Goal: Transaction & Acquisition: Book appointment/travel/reservation

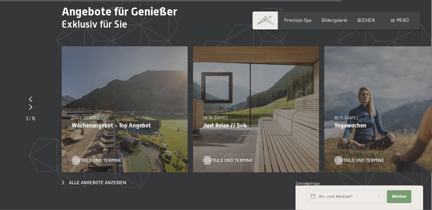
scroll to position [2389, 0]
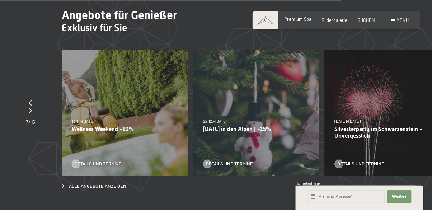
click at [306, 22] on span "Premium Spa" at bounding box center [297, 19] width 27 height 6
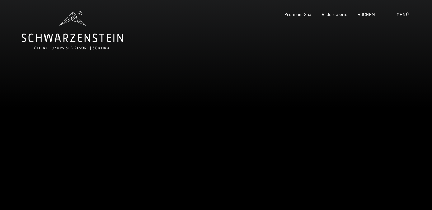
click at [399, 15] on span "Menü" at bounding box center [402, 14] width 12 height 6
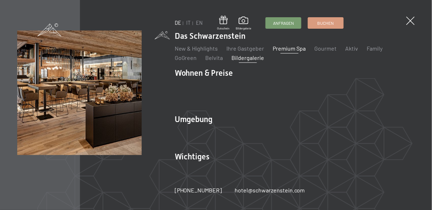
click at [251, 57] on link "Bildergalerie" at bounding box center [248, 57] width 33 height 7
click at [322, 49] on link "Gourmet" at bounding box center [325, 48] width 22 height 7
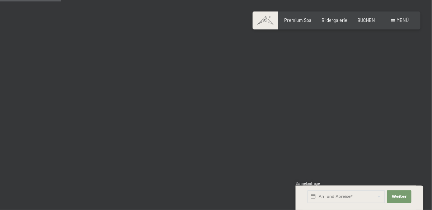
scroll to position [872, 0]
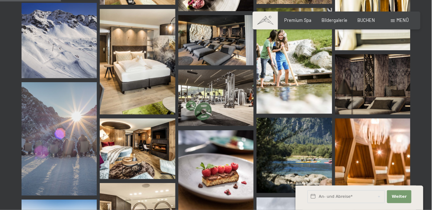
click at [229, 90] on img at bounding box center [215, 98] width 75 height 57
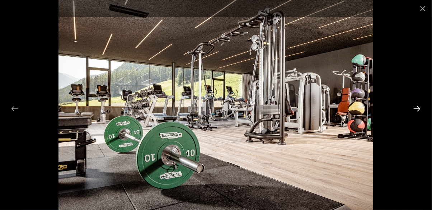
click at [419, 115] on button "Next slide" at bounding box center [416, 108] width 15 height 14
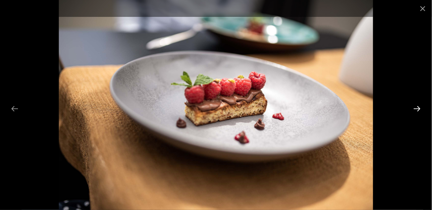
click at [421, 115] on button "Next slide" at bounding box center [416, 108] width 15 height 14
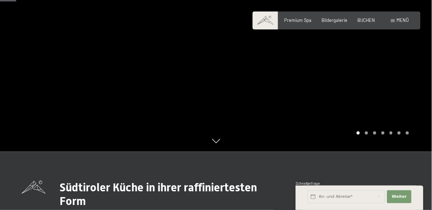
scroll to position [84, 0]
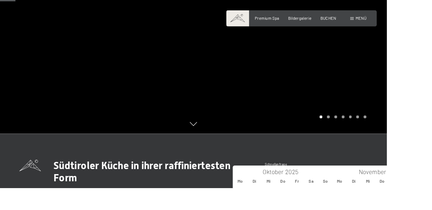
type input "2026"
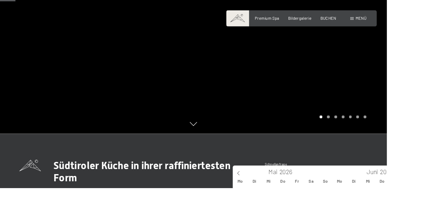
type input "Sa. 06.06.2026 - Sa. 20.06.2026"
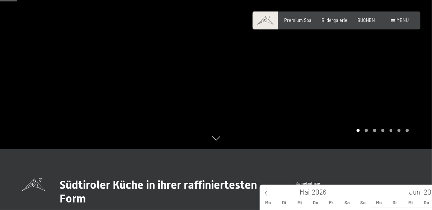
scroll to position [0, 3]
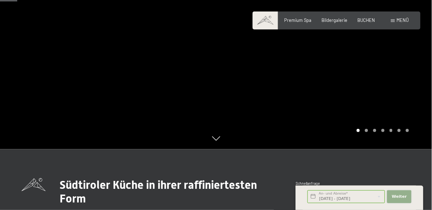
click at [403, 199] on span "Weiter" at bounding box center [398, 197] width 15 height 6
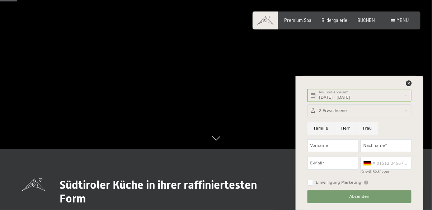
scroll to position [0, 0]
click at [328, 152] on input "Vorname" at bounding box center [332, 145] width 51 height 13
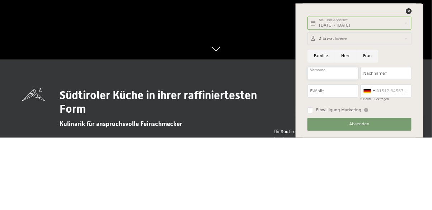
scroll to position [101, 0]
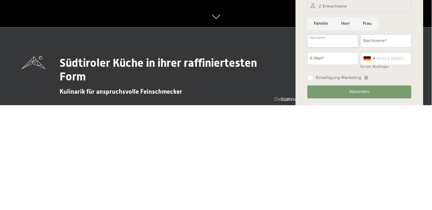
type input "Frank"
type input "Schnelting"
type input "schneltingfrank@gmail.com"
type input "01724351929"
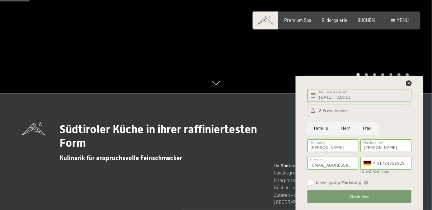
scroll to position [147, 0]
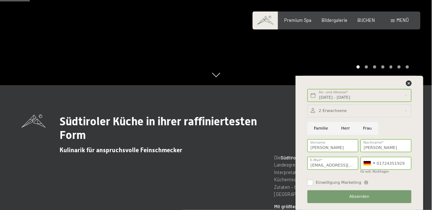
click at [310, 184] on input "Einwilligung Marketing" at bounding box center [310, 183] width 6 height 6
checkbox input "true"
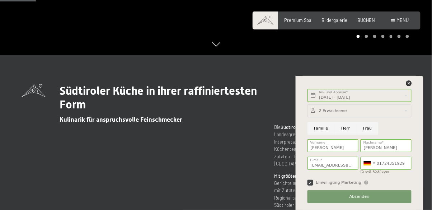
scroll to position [181, 0]
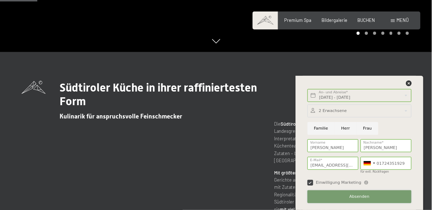
click at [373, 203] on button "Absenden" at bounding box center [359, 196] width 104 height 13
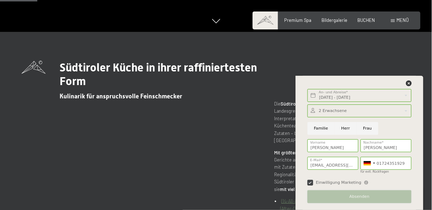
scroll to position [215, 0]
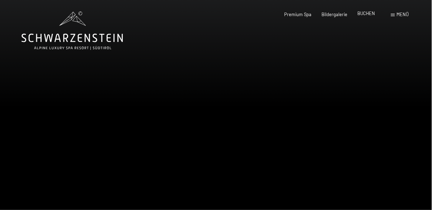
click at [367, 13] on span "BUCHEN" at bounding box center [366, 13] width 18 height 6
click at [400, 14] on span "Menü" at bounding box center [402, 14] width 12 height 6
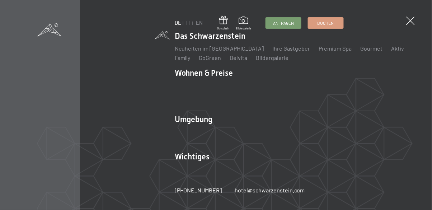
click at [208, 37] on li "Das Schwarzenstein Neuheiten im Schwarzenstein Ihre Gastgeber Premium Spa Gourm…" at bounding box center [295, 45] width 240 height 31
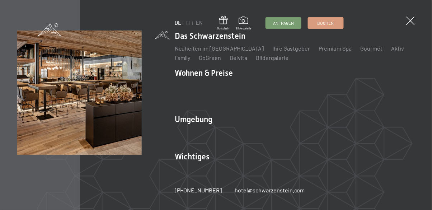
click at [391, 52] on li "Aktiv Wochenprogramm Bilder" at bounding box center [397, 48] width 13 height 8
click at [391, 47] on link "Aktiv" at bounding box center [397, 48] width 13 height 7
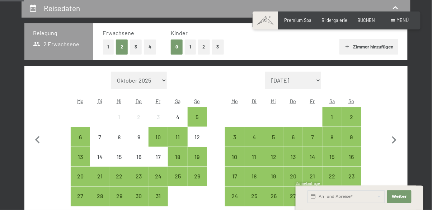
scroll to position [140, 0]
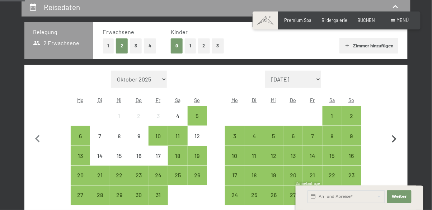
click at [395, 138] on icon "button" at bounding box center [394, 139] width 5 height 8
select select "[DATE]"
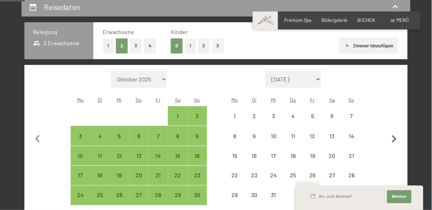
select select "[DATE]"
select select "2025-12-01"
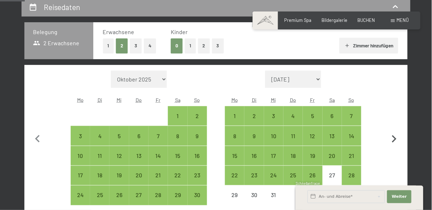
click at [392, 140] on icon "button" at bounding box center [393, 139] width 15 height 15
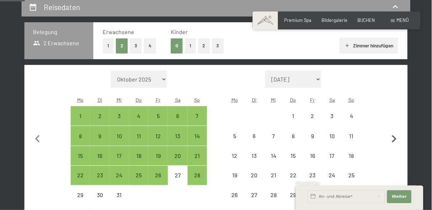
click at [392, 140] on icon "button" at bounding box center [393, 139] width 15 height 15
select select "2026-01-01"
select select "2026-02-01"
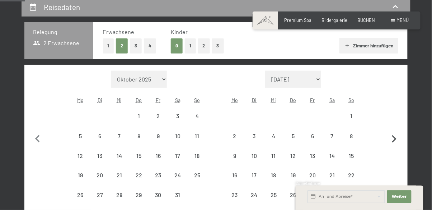
click at [397, 141] on icon "button" at bounding box center [393, 139] width 15 height 15
select select "2026-02-01"
select select "2026-03-01"
select select "2026-02-01"
select select "2026-03-01"
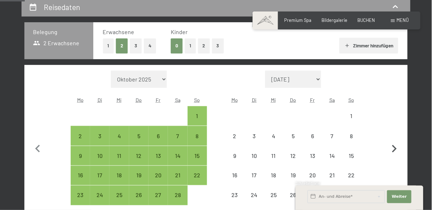
select select "2026-02-01"
select select "2026-03-01"
click at [393, 147] on icon "button" at bounding box center [393, 148] width 15 height 15
select select "2026-03-01"
select select "2026-04-01"
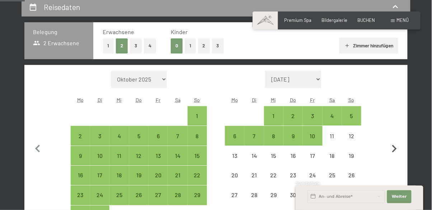
click at [394, 149] on icon "button" at bounding box center [394, 149] width 5 height 8
select select "2026-04-01"
select select "2026-05-01"
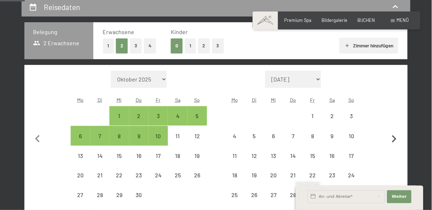
select select "2026-04-01"
select select "2026-05-01"
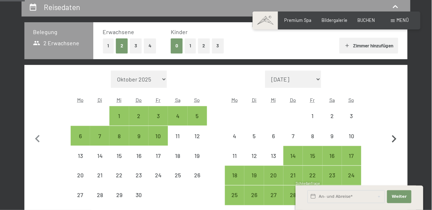
click at [396, 138] on icon "button" at bounding box center [394, 139] width 5 height 8
select select "2026-05-01"
select select "2026-06-01"
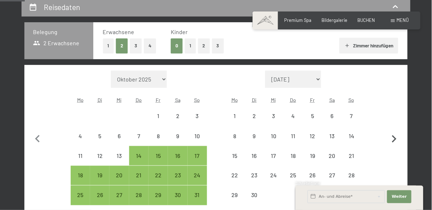
select select "2026-05-01"
select select "2026-06-01"
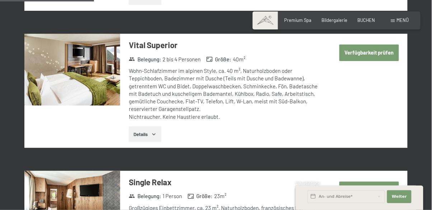
scroll to position [543, 0]
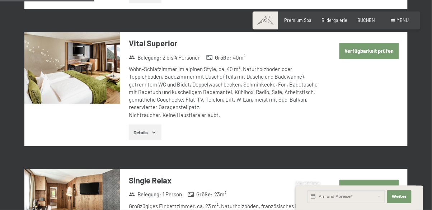
click at [146, 124] on button "Details" at bounding box center [145, 132] width 33 height 16
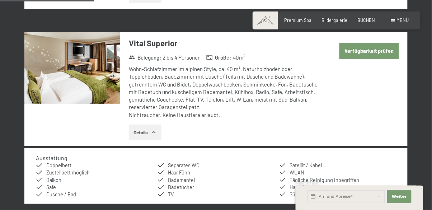
click at [377, 44] on button "Verfügbarkeit prüfen" at bounding box center [368, 51] width 59 height 16
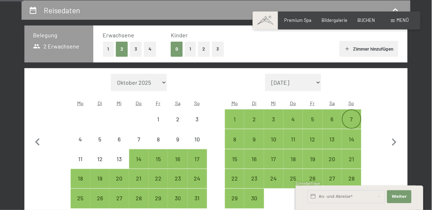
click at [354, 118] on div "7" at bounding box center [351, 125] width 18 height 18
select select "2026-05-01"
select select "2026-06-01"
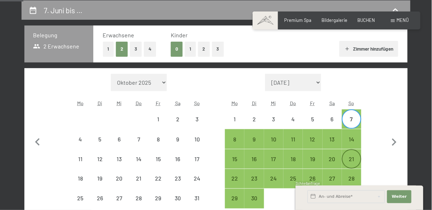
click at [356, 158] on div "21" at bounding box center [351, 165] width 18 height 18
select select "2026-05-01"
select select "2026-06-01"
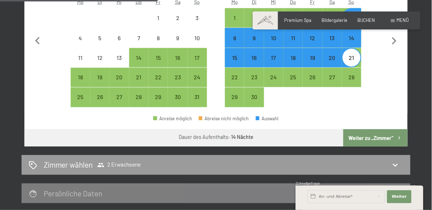
scroll to position [238, 0]
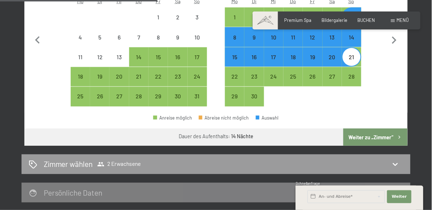
click at [379, 139] on button "Weiter zu „Zimmer“" at bounding box center [375, 136] width 64 height 17
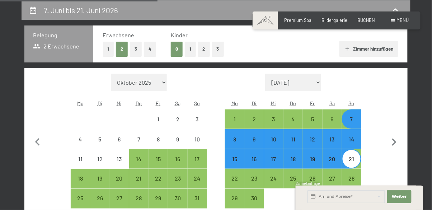
select select "2026-05-01"
select select "2026-06-01"
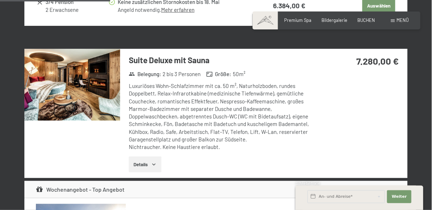
scroll to position [757, 0]
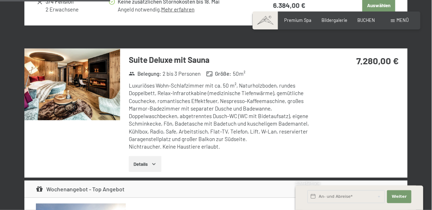
click at [79, 76] on img at bounding box center [72, 84] width 96 height 72
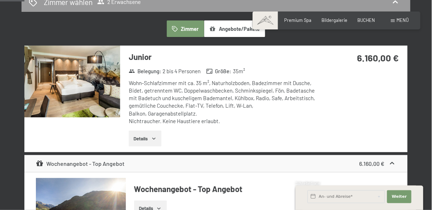
scroll to position [175, 0]
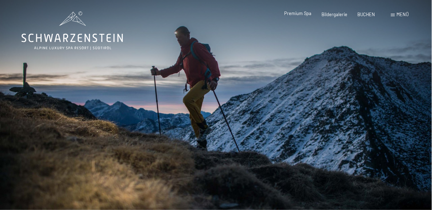
click at [298, 15] on span "Premium Spa" at bounding box center [297, 13] width 27 height 6
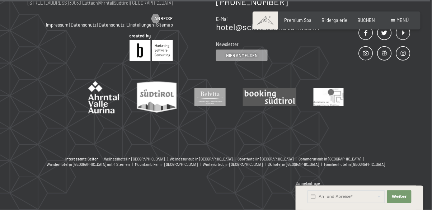
scroll to position [3560, 0]
